Goal: Information Seeking & Learning: Find specific fact

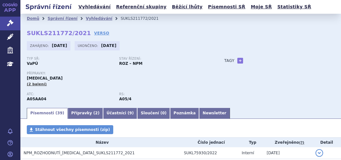
click at [94, 14] on li "Vyhledávání" at bounding box center [103, 19] width 35 height 10
click at [94, 18] on link "Vyhledávání" at bounding box center [99, 18] width 26 height 4
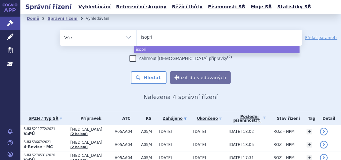
select select
type input "isoprin"
select select "isoprin"
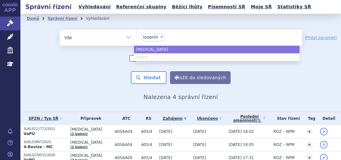
click at [160, 36] on span "×" at bounding box center [162, 37] width 4 height 4
click at [136, 36] on select "ocaliva isoprin" at bounding box center [136, 37] width 0 height 16
select select
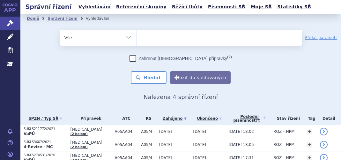
type input "i"
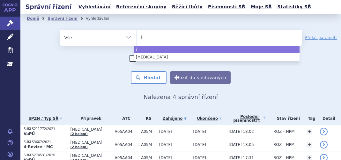
type input "is"
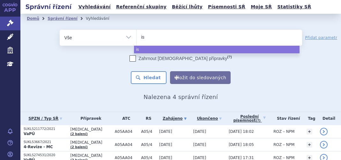
type input "iso"
type input "isopr"
type input "isopri"
type input "isoprin"
type input "isoprino"
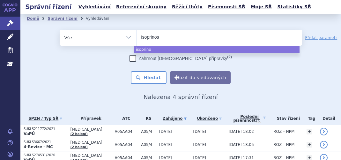
type input "isoprinosi"
type input "isoprinosine"
select select "isoprinosine"
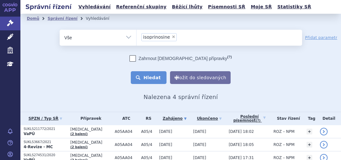
click at [154, 80] on button "Hledat" at bounding box center [149, 77] width 36 height 13
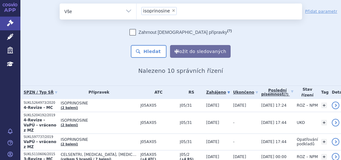
scroll to position [64, 0]
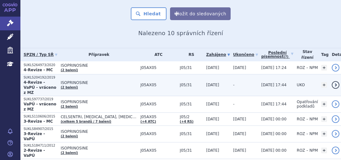
click at [108, 81] on span "ISOPRINOSINE" at bounding box center [99, 82] width 76 height 4
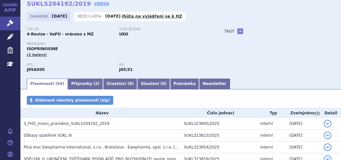
scroll to position [64, 0]
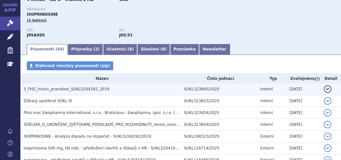
click at [85, 88] on span "3_FHZ_inosin_pranobex_SUKLS204192_2019" at bounding box center [67, 89] width 86 height 4
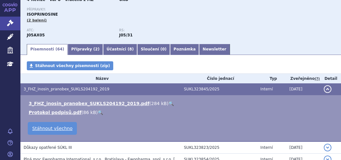
click at [168, 103] on link "🔍" at bounding box center [170, 103] width 5 height 5
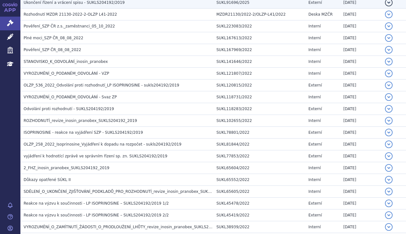
scroll to position [325, 0]
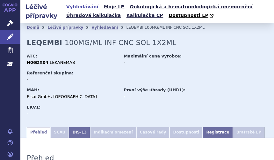
scroll to position [452, 0]
